Goal: Task Accomplishment & Management: Manage account settings

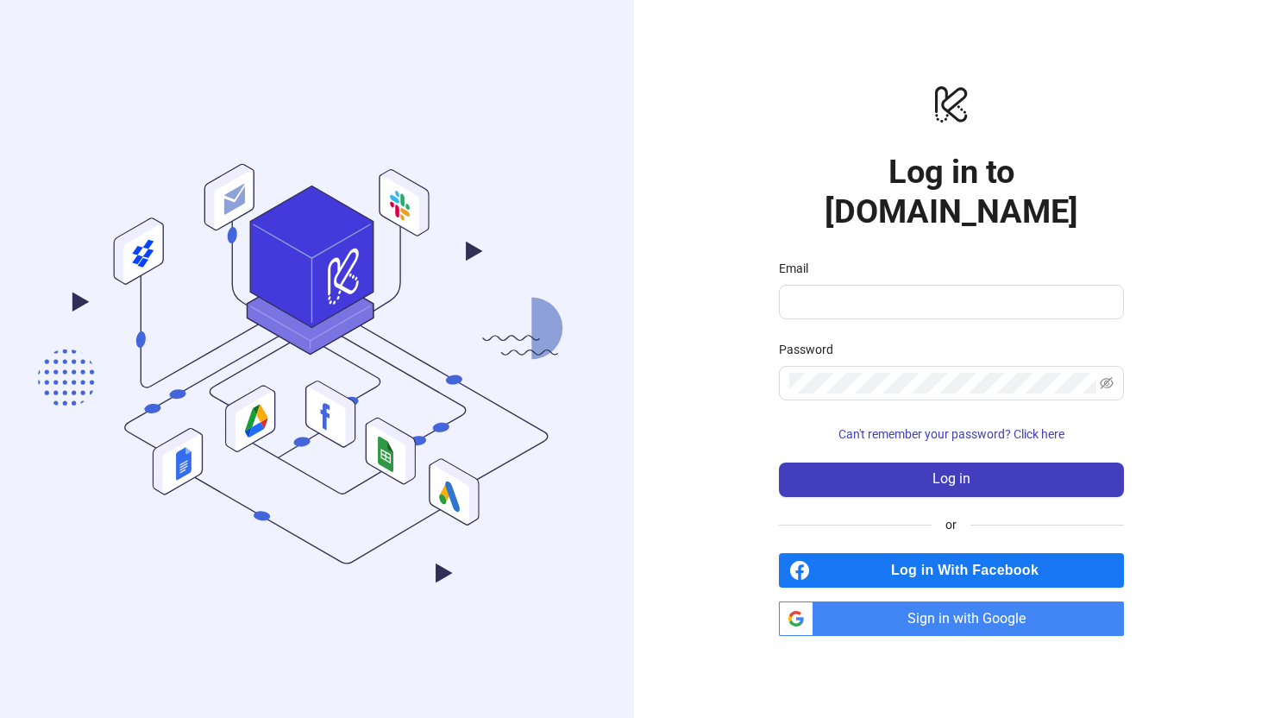
click at [864, 553] on span "Log in With Facebook" at bounding box center [970, 570] width 307 height 35
click at [1002, 601] on span "Sign in with Google" at bounding box center [972, 618] width 304 height 35
